Goal: Task Accomplishment & Management: Manage account settings

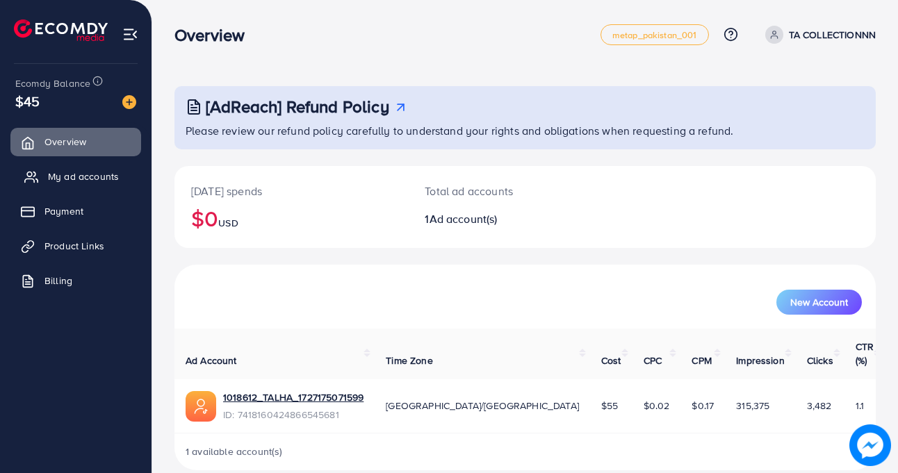
click at [51, 170] on span "My ad accounts" at bounding box center [83, 177] width 71 height 14
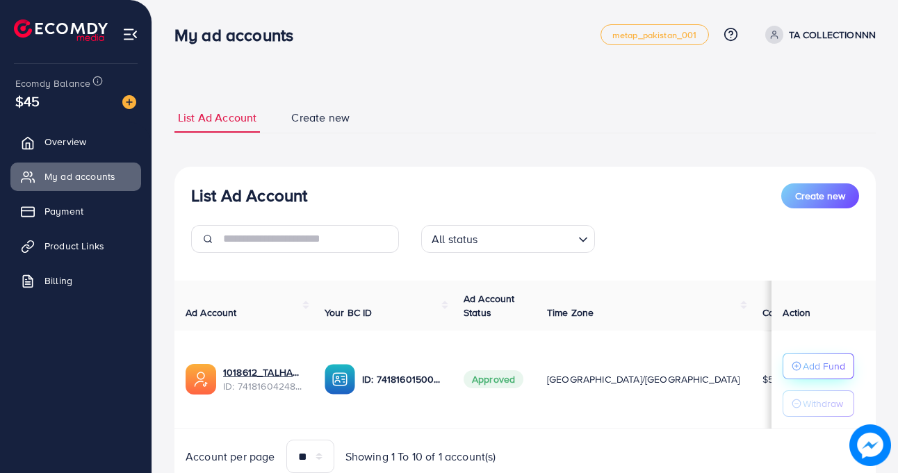
click at [818, 370] on p "Add Fund" at bounding box center [824, 366] width 42 height 17
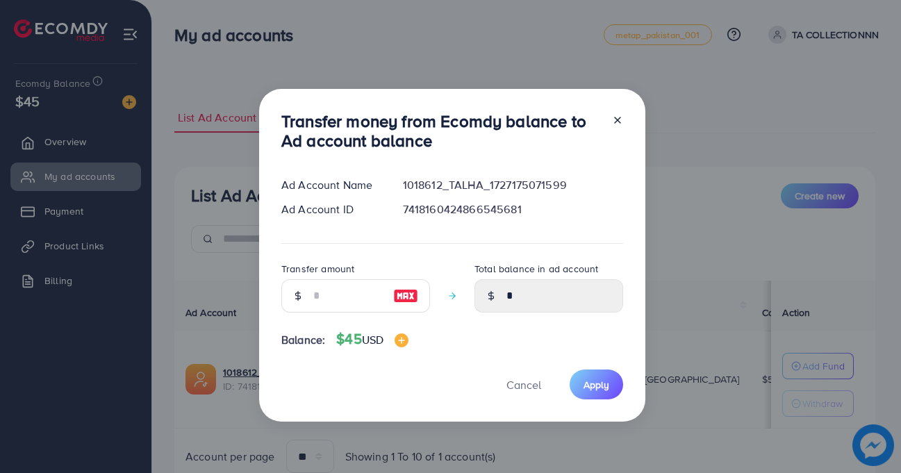
drag, startPoint x: 306, startPoint y: 295, endPoint x: 306, endPoint y: 288, distance: 7.7
click at [306, 293] on div at bounding box center [297, 295] width 33 height 33
click at [332, 299] on input "number" at bounding box center [348, 295] width 70 height 33
type input "*"
type input "****"
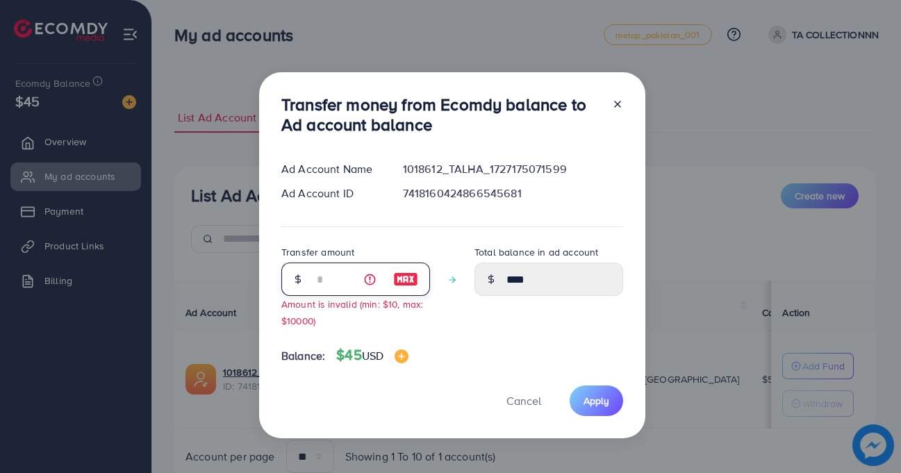
type input "**"
type input "*****"
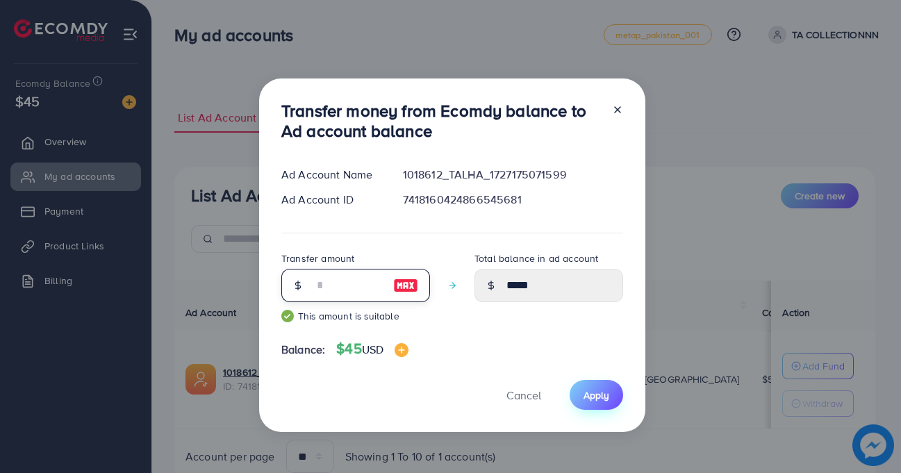
type input "**"
click at [602, 395] on span "Apply" at bounding box center [597, 396] width 26 height 14
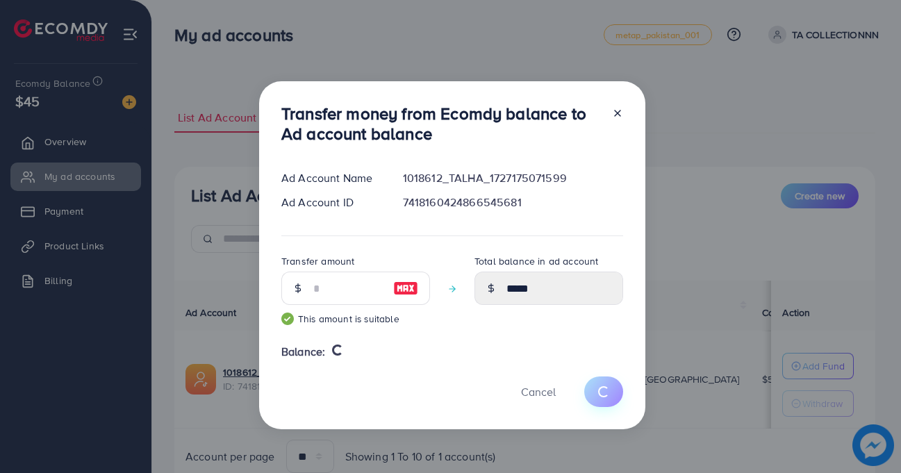
type input "*"
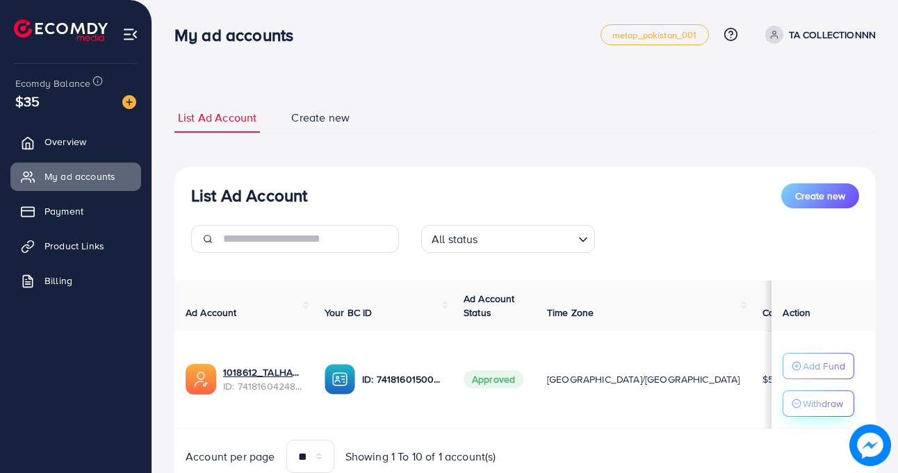
click at [792, 407] on icon "button" at bounding box center [797, 404] width 10 height 10
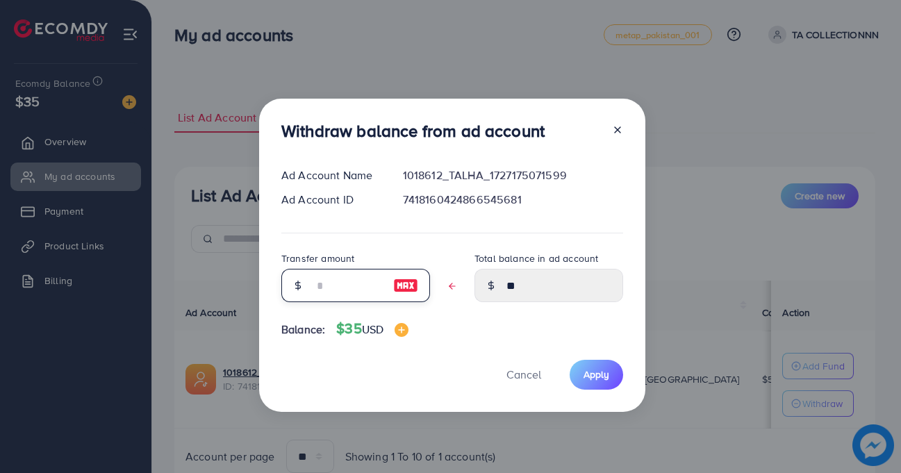
click at [370, 288] on input "text" at bounding box center [348, 285] width 70 height 33
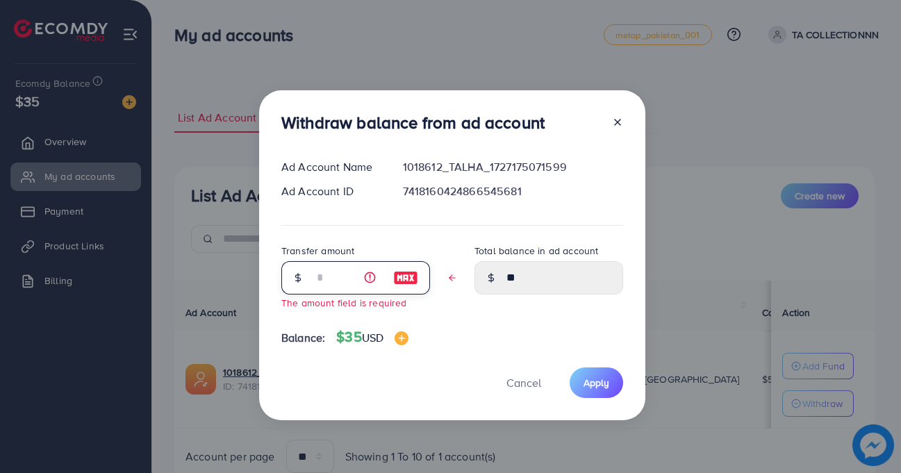
click at [350, 279] on input "text" at bounding box center [348, 277] width 70 height 33
click at [334, 279] on input "text" at bounding box center [348, 277] width 70 height 33
click at [359, 274] on input "text" at bounding box center [348, 277] width 70 height 33
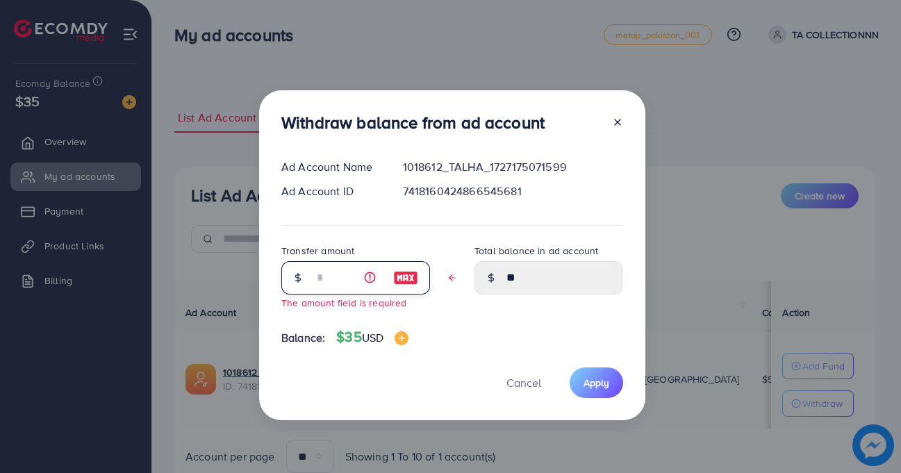
click at [359, 272] on input "text" at bounding box center [348, 277] width 70 height 33
click at [361, 272] on input "text" at bounding box center [348, 277] width 70 height 33
type input "*"
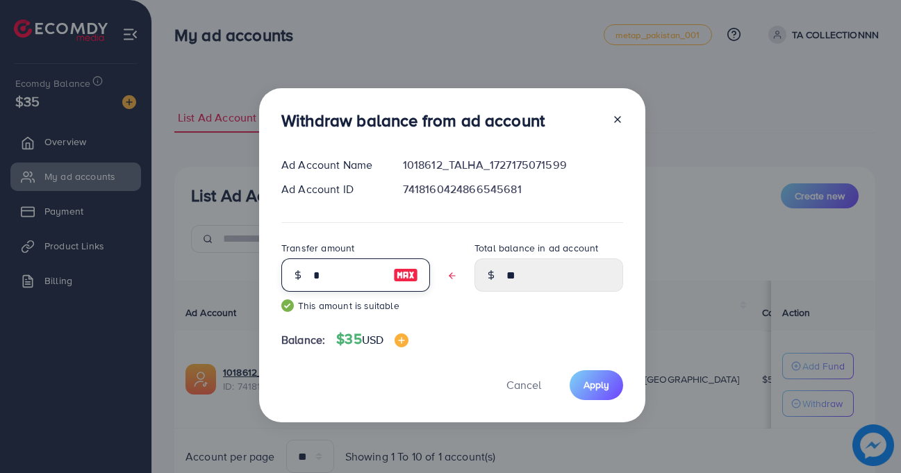
type input "****"
type input "*"
click at [588, 383] on span "Apply" at bounding box center [597, 385] width 26 height 14
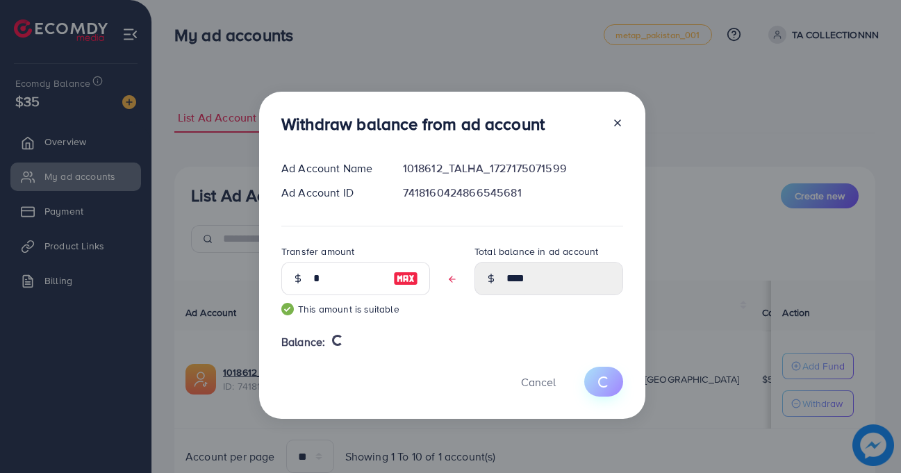
type input "**"
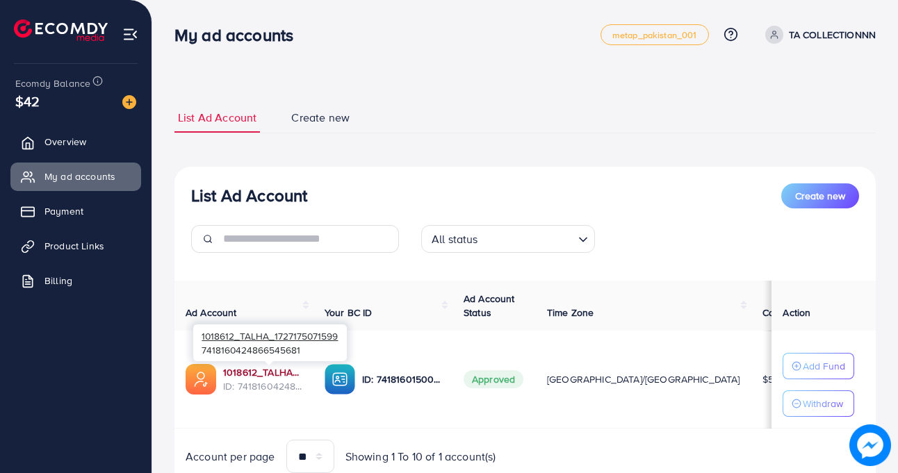
click at [270, 368] on link "1018612_TALHA_1727175071599" at bounding box center [262, 373] width 79 height 14
click at [62, 136] on span "Overview" at bounding box center [69, 142] width 42 height 14
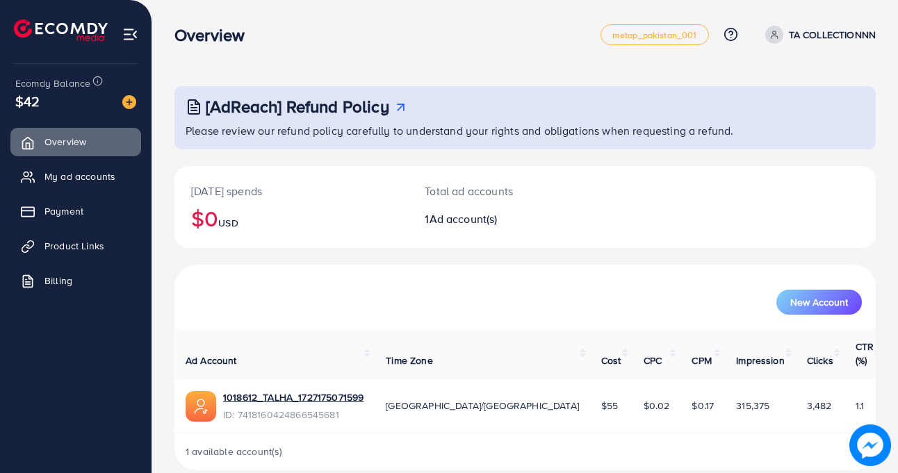
click at [221, 220] on h2 "$0 USD" at bounding box center [291, 218] width 200 height 26
drag, startPoint x: 204, startPoint y: 220, endPoint x: 227, endPoint y: 222, distance: 23.1
click at [227, 222] on h2 "$0 USD" at bounding box center [291, 218] width 200 height 26
drag, startPoint x: 227, startPoint y: 222, endPoint x: 781, endPoint y: 288, distance: 558.4
click at [781, 288] on div "[DATE] spends $0 USD Total ad accounts 1 Ad account(s) New Account Ad Account T…" at bounding box center [524, 318] width 701 height 304
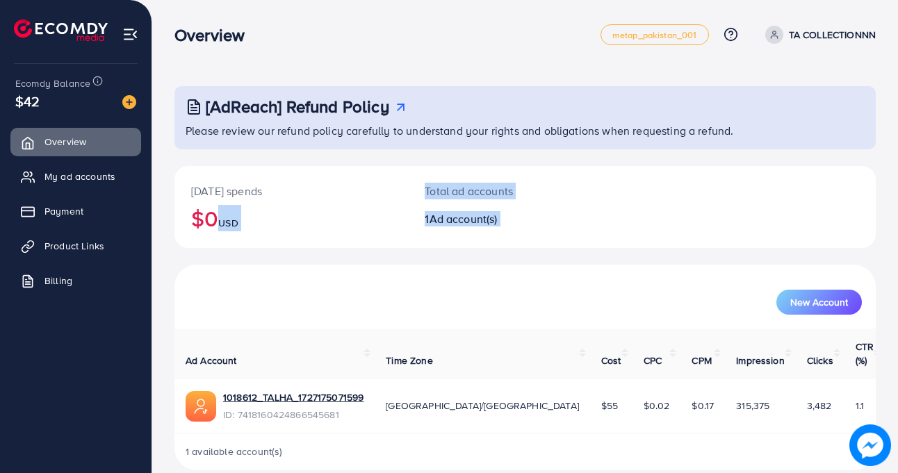
click at [707, 218] on div "[DATE] spends $0 USD Total ad accounts 1 Ad account(s)" at bounding box center [524, 207] width 701 height 82
click at [47, 174] on link "My ad accounts" at bounding box center [75, 177] width 131 height 28
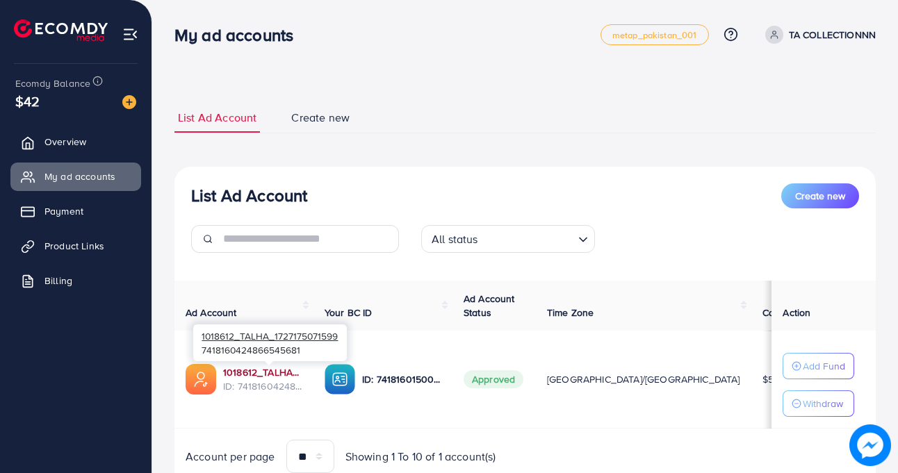
click at [268, 370] on link "1018612_TALHA_1727175071599" at bounding box center [262, 373] width 79 height 14
click at [92, 130] on link "Overview" at bounding box center [75, 142] width 131 height 28
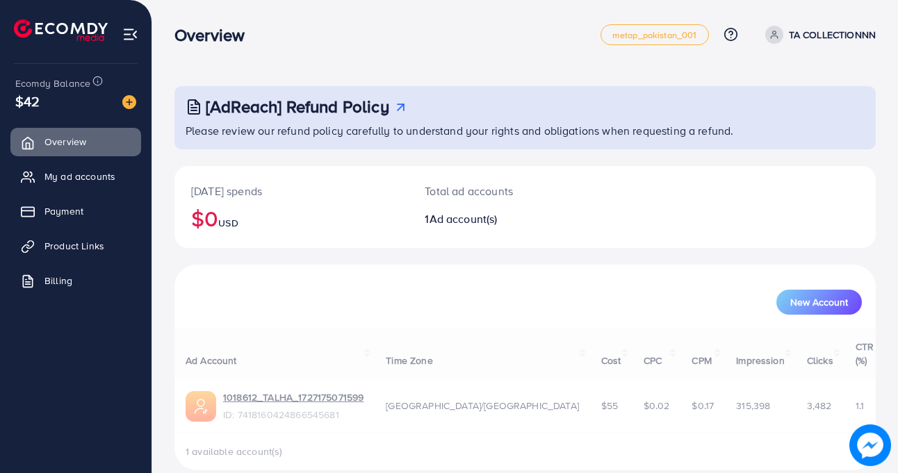
click at [195, 197] on p "[DATE] spends" at bounding box center [291, 191] width 200 height 17
click at [195, 198] on p "[DATE] spends" at bounding box center [291, 191] width 200 height 17
drag, startPoint x: 195, startPoint y: 198, endPoint x: 202, endPoint y: 213, distance: 16.5
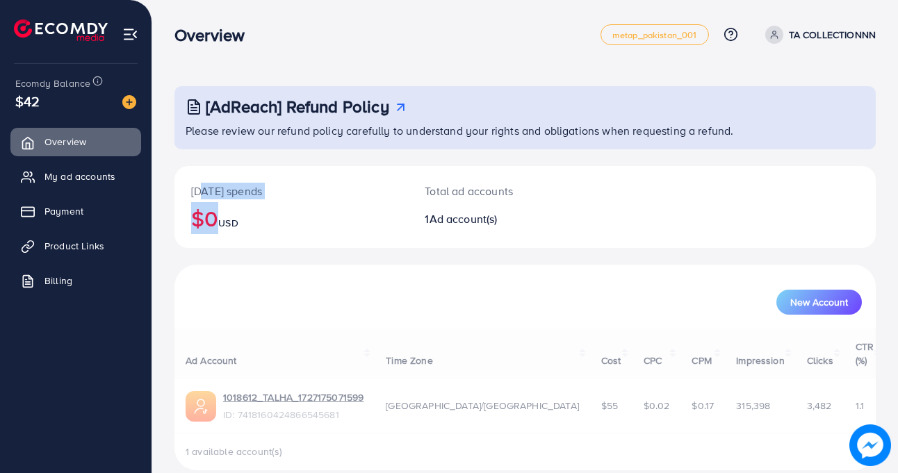
click at [202, 213] on div "Today's spends $0 USD" at bounding box center [291, 207] width 234 height 82
click at [198, 214] on h2 "$0 USD" at bounding box center [291, 218] width 200 height 26
click at [341, 200] on div "Today's spends $0 USD" at bounding box center [291, 207] width 234 height 82
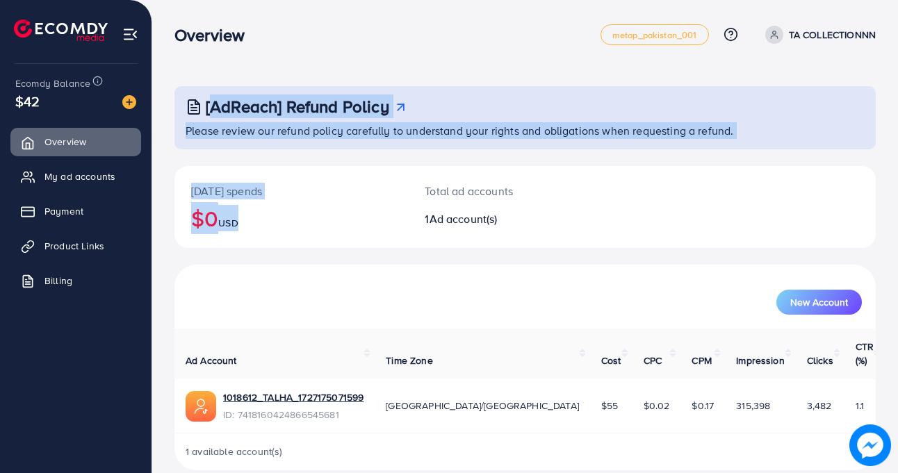
drag, startPoint x: 341, startPoint y: 200, endPoint x: 73, endPoint y: -60, distance: 374.0
click at [73, 0] on html "Overview metap_pakistan_001 Help Center Contact Support Plans and Pricing Term …" at bounding box center [449, 236] width 898 height 473
click at [325, 60] on div "[AdReach] Refund Policy Please review our refund policy carefully to understand…" at bounding box center [525, 246] width 746 height 493
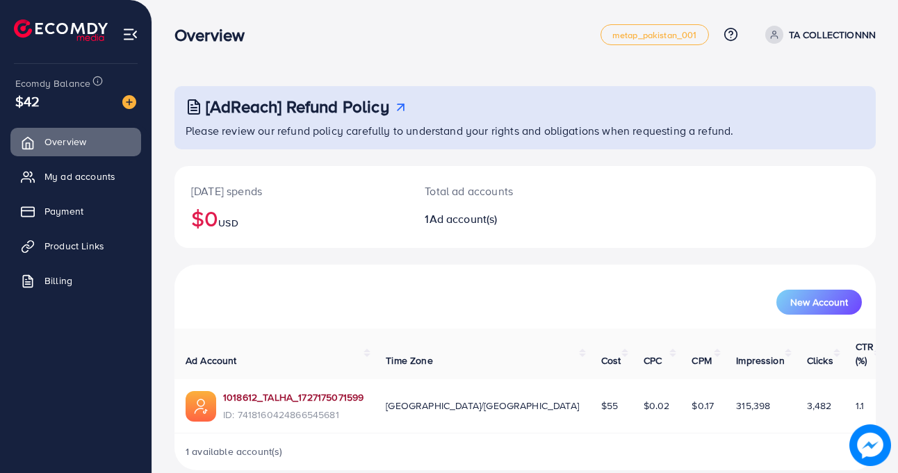
click at [266, 391] on link "1018612_TALHA_1727175071599" at bounding box center [293, 398] width 140 height 14
